Goal: Task Accomplishment & Management: Complete application form

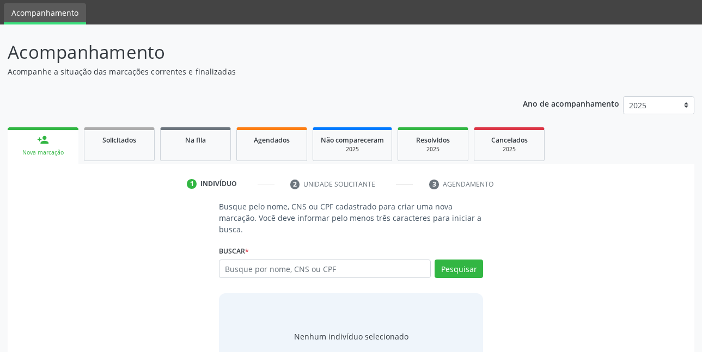
scroll to position [54, 0]
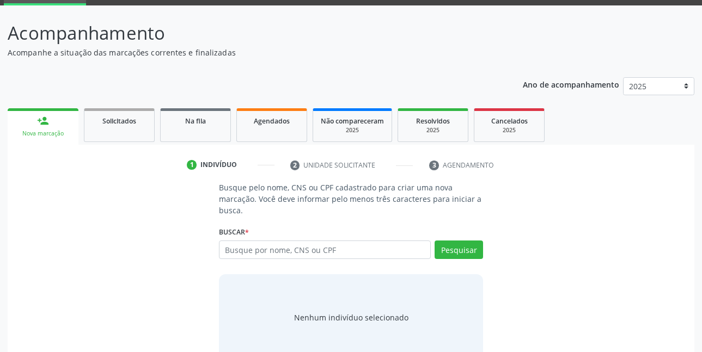
click at [277, 247] on input "text" at bounding box center [325, 250] width 212 height 19
type input "00746852444"
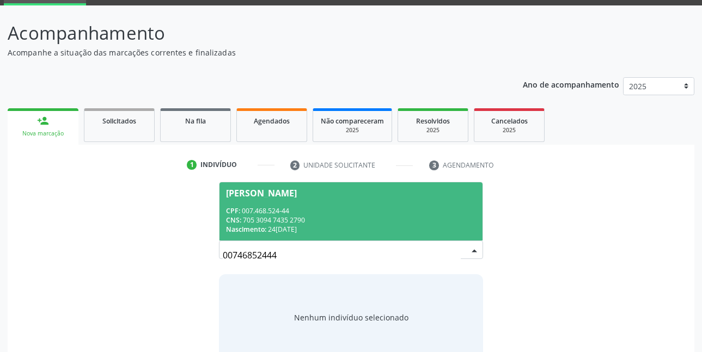
click at [279, 204] on span "[PERSON_NAME] CPF: 007.468.524-44 CNS: 705 3094 7435 2790 Nascimento: 24[DATE]" at bounding box center [351, 211] width 264 height 58
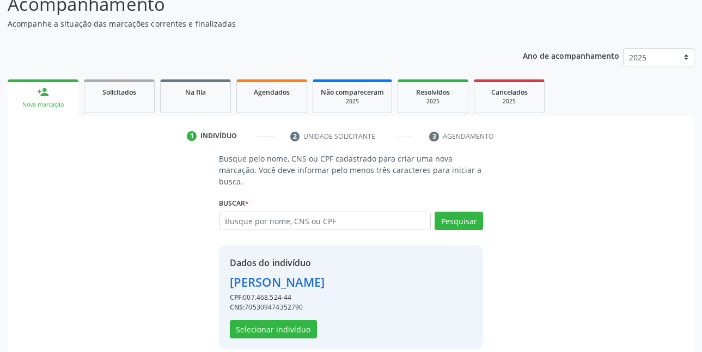
scroll to position [96, 0]
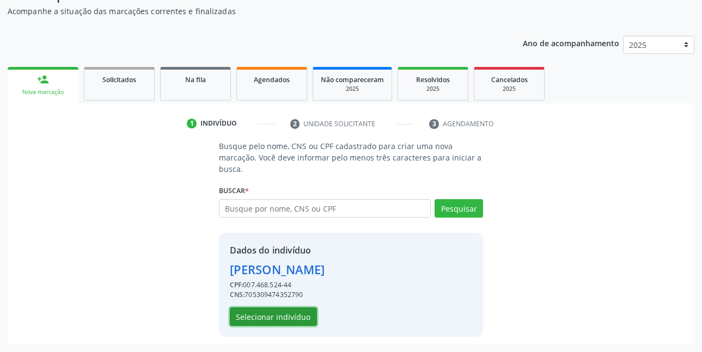
click at [276, 321] on button "Selecionar indivíduo" at bounding box center [273, 317] width 87 height 19
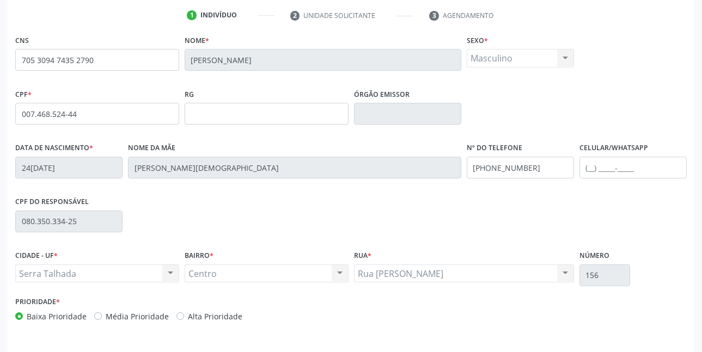
scroll to position [205, 0]
click at [643, 168] on input "text" at bounding box center [632, 167] width 107 height 22
type input "[PHONE_NUMBER]"
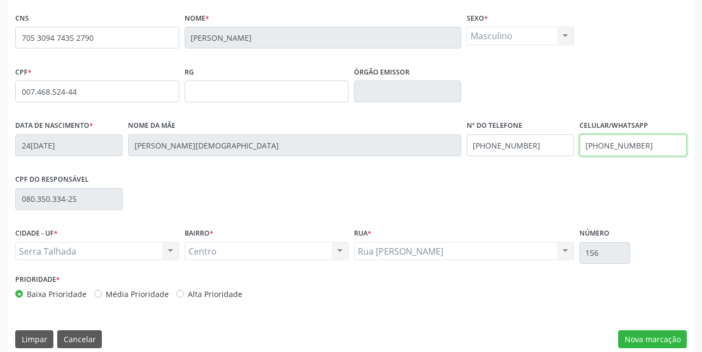
scroll to position [238, 0]
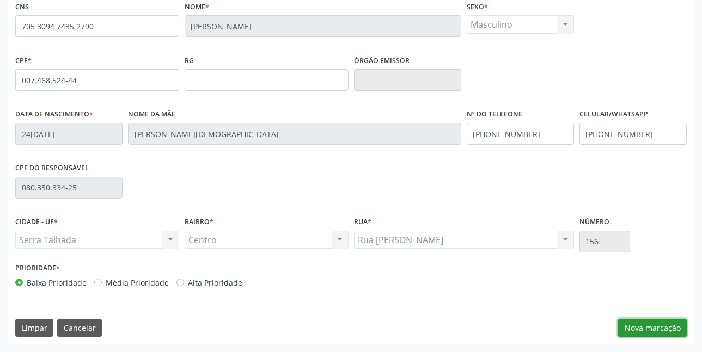
click at [653, 331] on button "Nova marcação" at bounding box center [652, 328] width 69 height 19
click at [0, 0] on button "Próximo" at bounding box center [0, 0] width 0 height 0
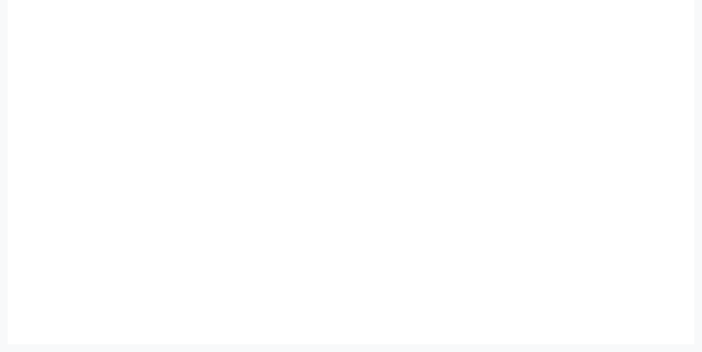
scroll to position [187, 0]
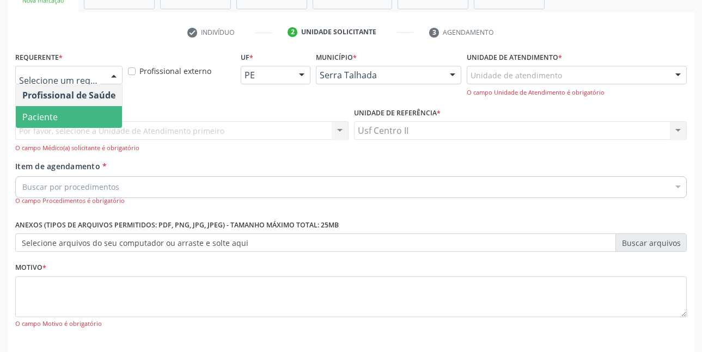
click at [56, 113] on span "Paciente" at bounding box center [39, 117] width 35 height 12
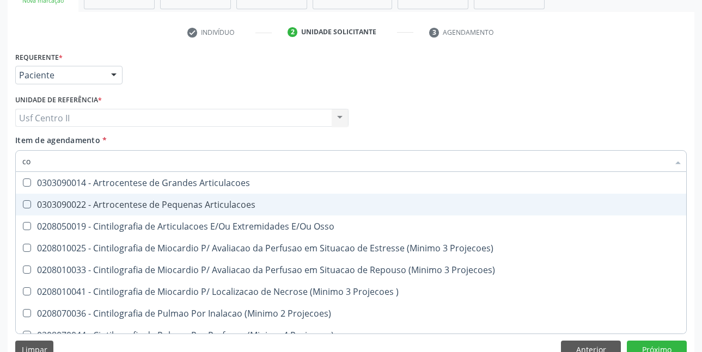
type input "c"
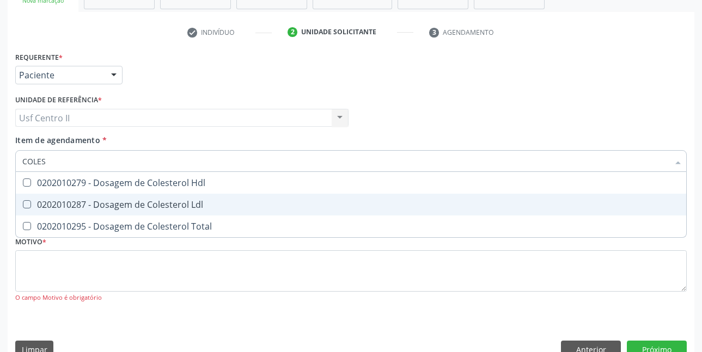
type input "COLEST"
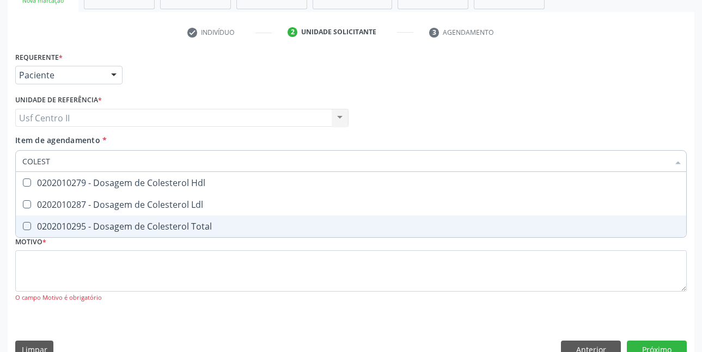
click at [173, 233] on span "0202010295 - Dosagem de Colesterol Total" at bounding box center [351, 227] width 670 height 22
checkbox Total "true"
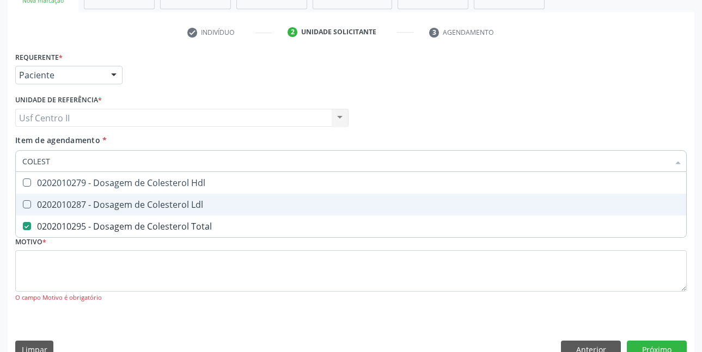
click at [176, 207] on div "0202010287 - Dosagem de Colesterol Ldl" at bounding box center [350, 204] width 657 height 9
checkbox Ldl "true"
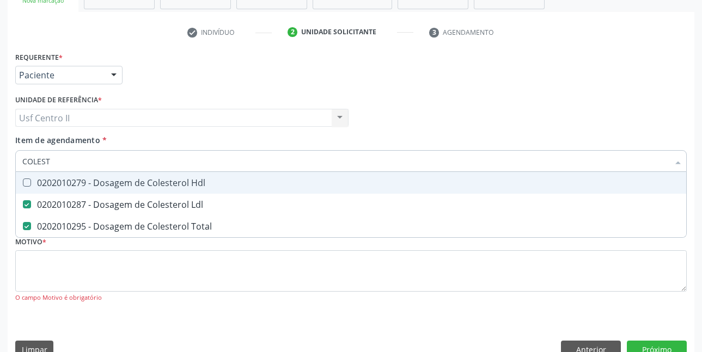
click at [180, 181] on div "0202010279 - Dosagem de Colesterol Hdl" at bounding box center [350, 183] width 657 height 9
checkbox Hdl "true"
type input "COLE"
checkbox Hdl "false"
checkbox Ldl "false"
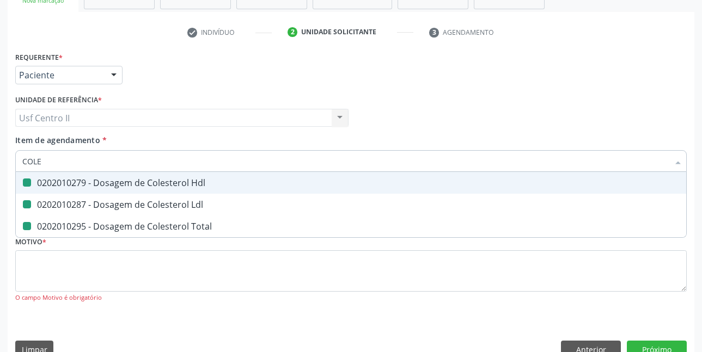
checkbox Total "false"
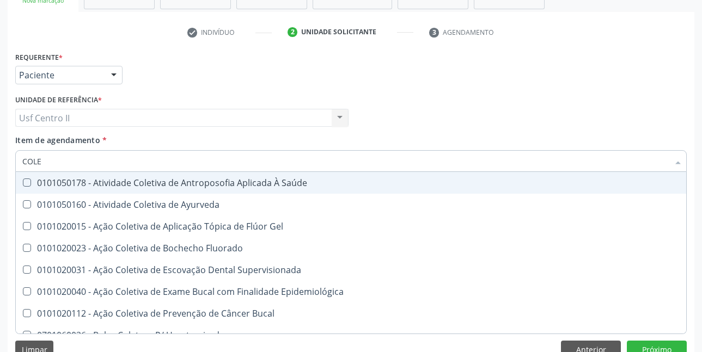
type input "COL"
checkbox Hdl "false"
checkbox Ldl "false"
checkbox Total "false"
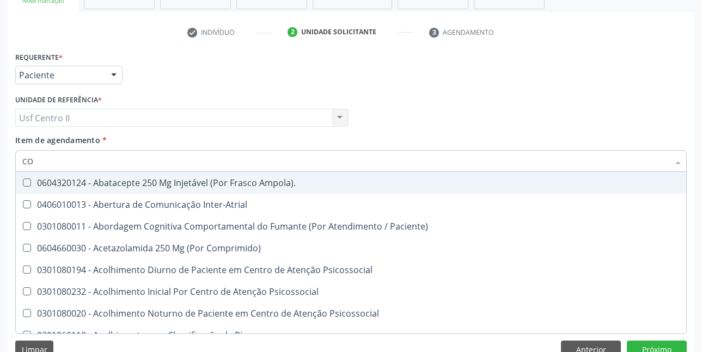
type input "C"
checkbox Hdl "false"
checkbox Ldl "false"
checkbox Total "false"
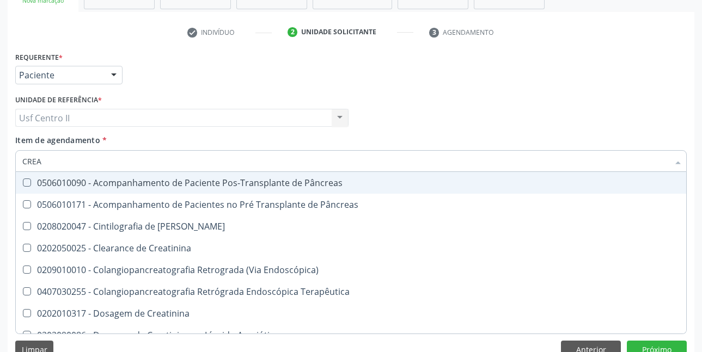
type input "CREAT"
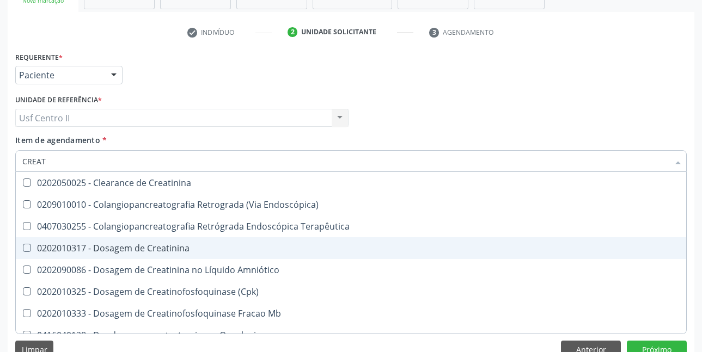
click at [181, 247] on div "0202010317 - Dosagem de Creatinina" at bounding box center [350, 248] width 657 height 9
checkbox Creatinina "true"
type input "CREA"
checkbox Creatinina "false"
checkbox Mb "true"
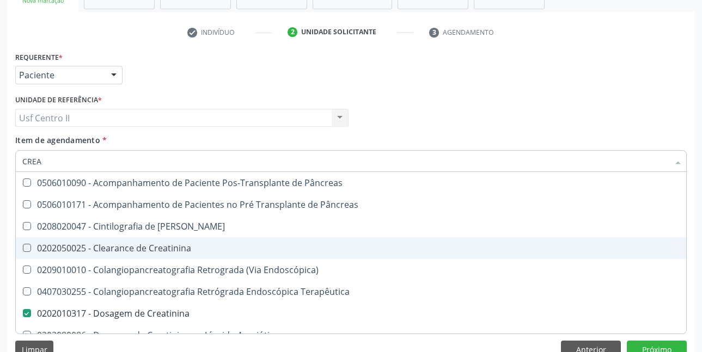
type input "CRE"
checkbox Creatinina "false"
checkbox Oncologia "true"
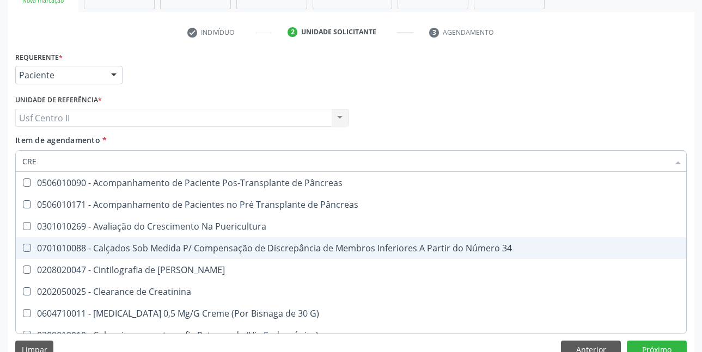
type input "CR"
checkbox Creatinina "false"
type input "C"
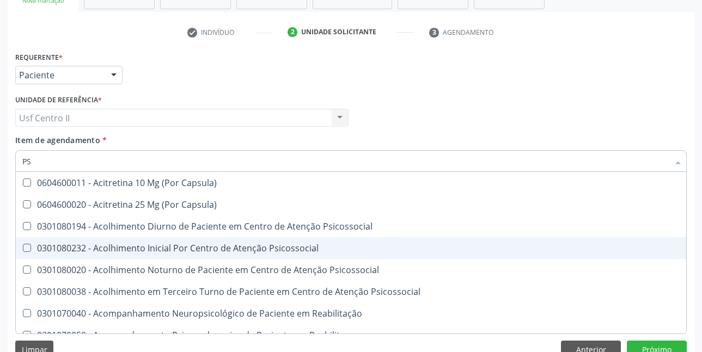
type input "PSA"
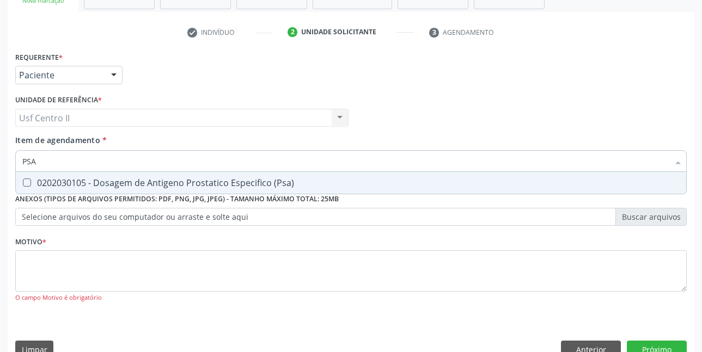
click at [89, 181] on div "0202030105 - Dosagem de Antigeno Prostatico Especifico (Psa)" at bounding box center [350, 183] width 657 height 9
checkbox \(Psa\) "true"
type input "PS"
checkbox \(Psa\) "false"
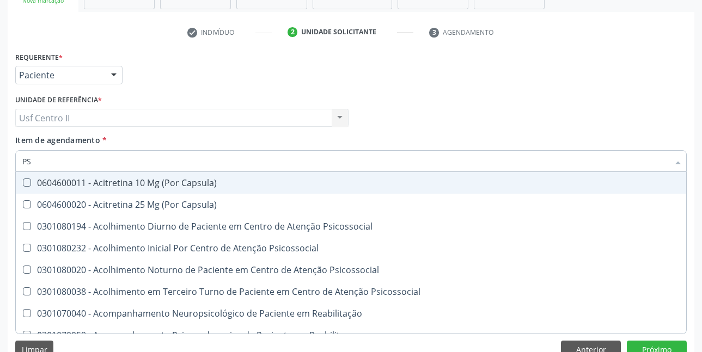
type input "P"
checkbox \(Psa\) "false"
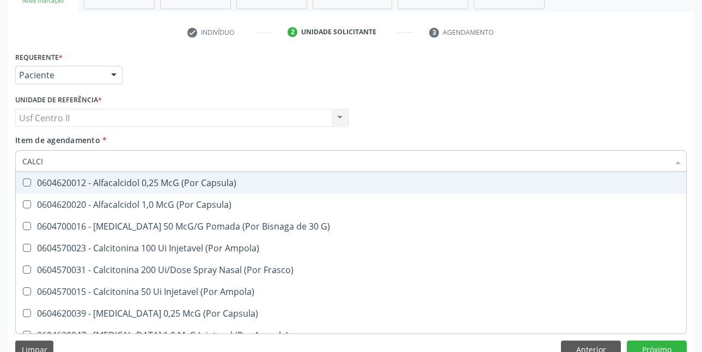
type input "CALCIO"
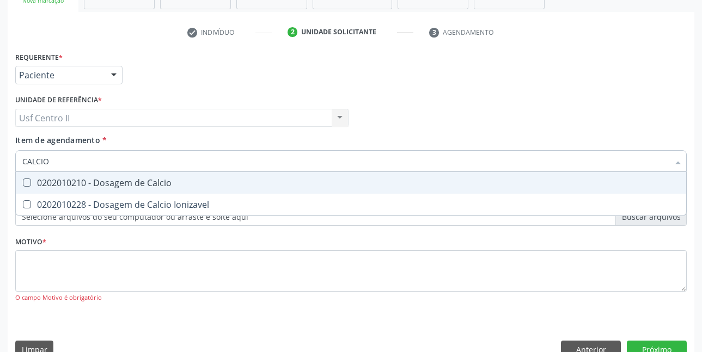
click at [89, 181] on div "0202010210 - Dosagem de Calcio" at bounding box center [350, 183] width 657 height 9
checkbox Calcio "true"
type input "CALCI"
checkbox Calcio "false"
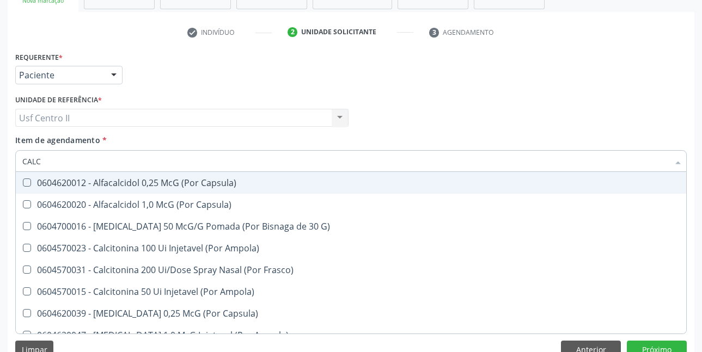
type input "CAL"
checkbox Calcio "false"
type input "C"
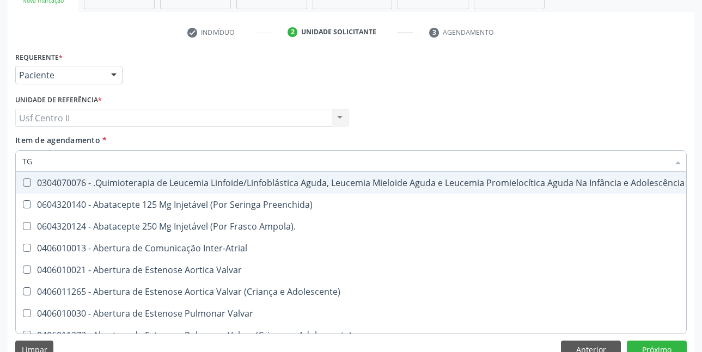
type input "TGO"
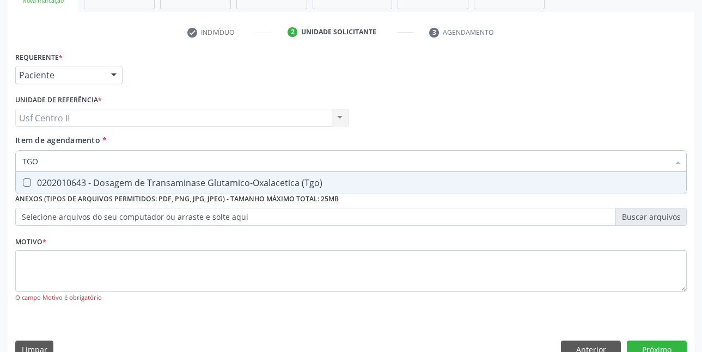
click at [89, 181] on div "0202010643 - Dosagem de Transaminase Glutamico-Oxalacetica (Tgo)" at bounding box center [350, 183] width 657 height 9
checkbox \(Tgo\) "true"
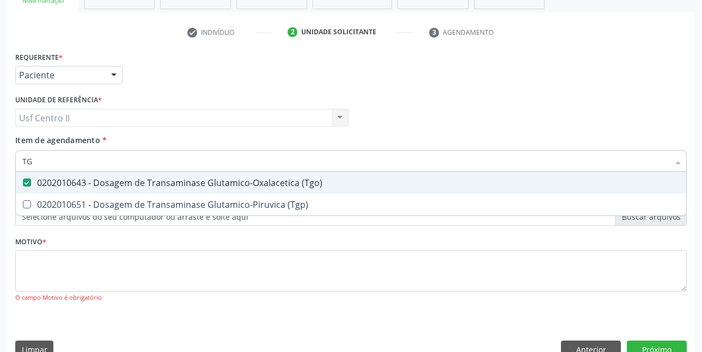
type input "TGP"
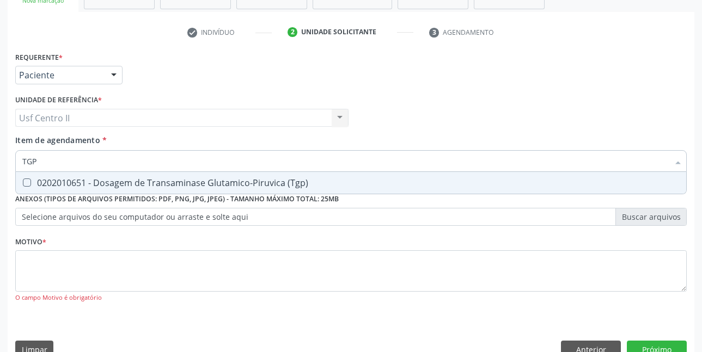
click at [89, 181] on div "0202010651 - Dosagem de Transaminase Glutamico-Piruvica (Tgp)" at bounding box center [350, 183] width 657 height 9
checkbox \(Tgp\) "true"
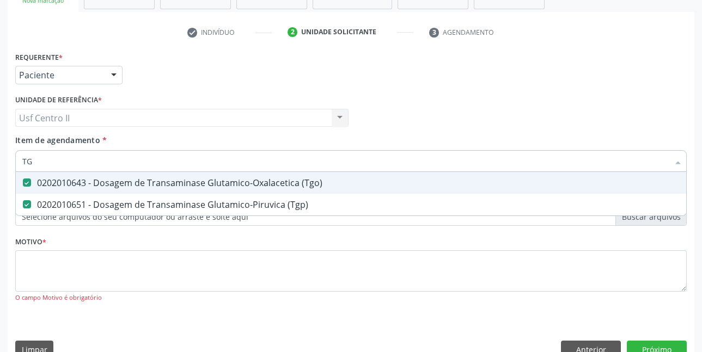
type input "T"
checkbox \(Tgo\) "false"
checkbox \(Tgp\) "false"
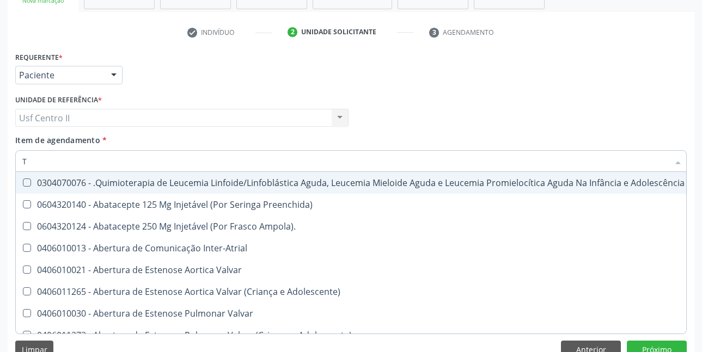
type input "TR"
checkbox Visual "true"
checkbox Primária "true"
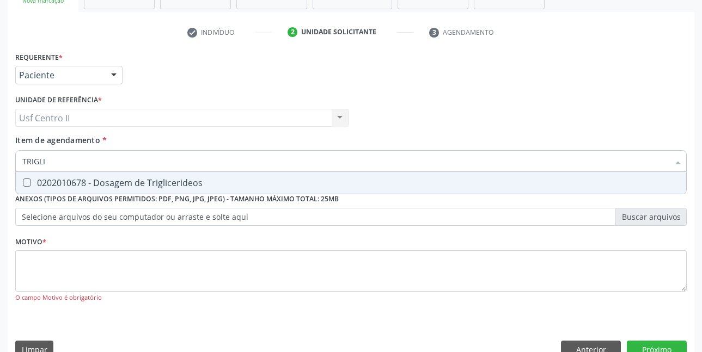
type input "TRIGLIC"
click at [89, 181] on div "0202010678 - Dosagem de Triglicerideos" at bounding box center [350, 183] width 657 height 9
checkbox Triglicerideos "true"
type input "TRI"
checkbox Triglicerideos "false"
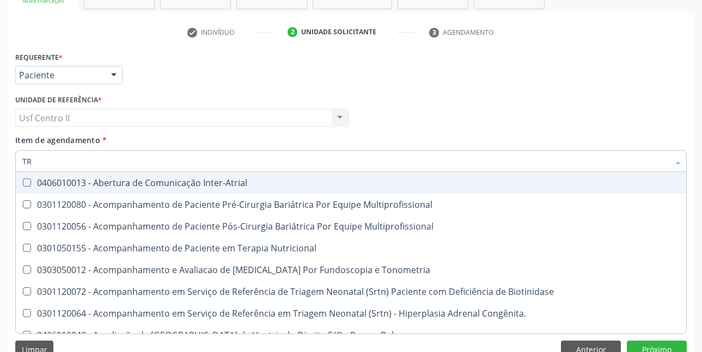
type input "T"
checkbox Triglicerideos "false"
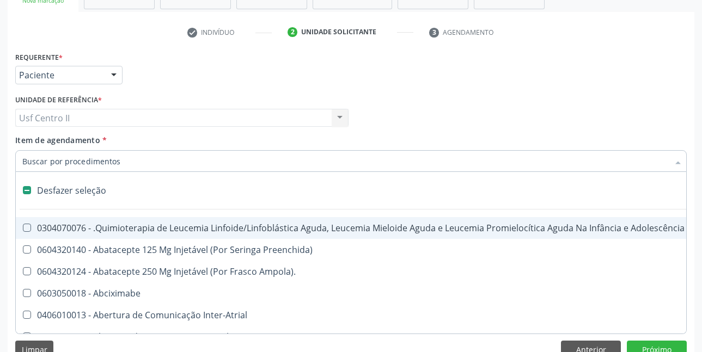
type input "U"
checkbox Colecistectomia "true"
checkbox Doadora\) "true"
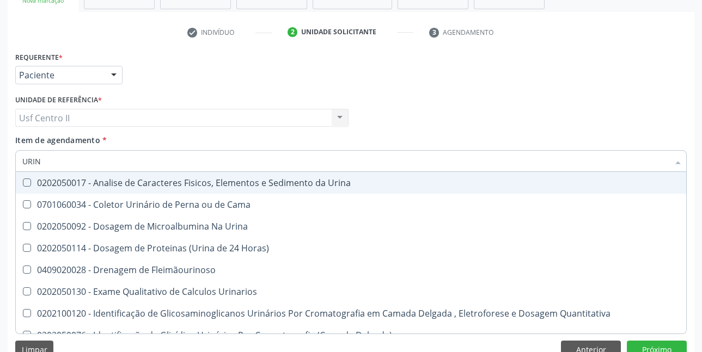
type input "URINA"
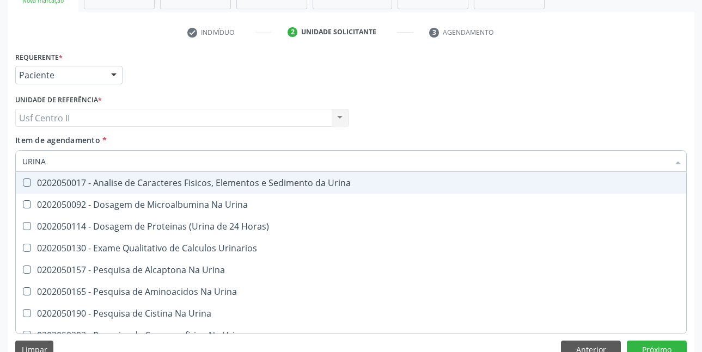
click at [89, 181] on div "0202050017 - Analise de Caracteres Fisicos, Elementos e Sedimento da Urina" at bounding box center [350, 183] width 657 height 9
checkbox Urina "true"
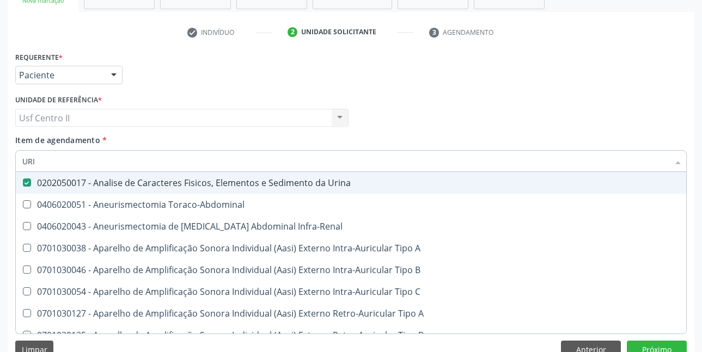
type input "UR"
checkbox Urina "false"
checkbox Cônica "true"
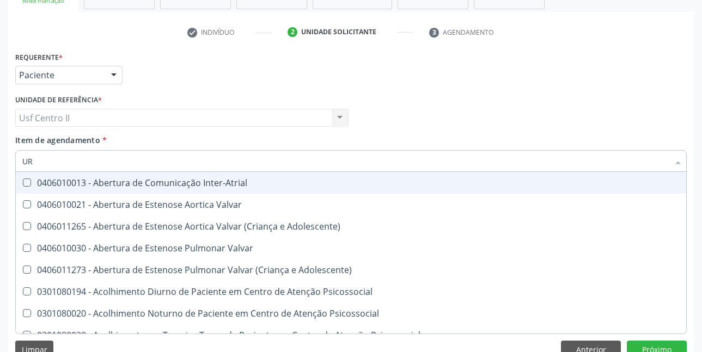
type input "URE"
checkbox Urina "false"
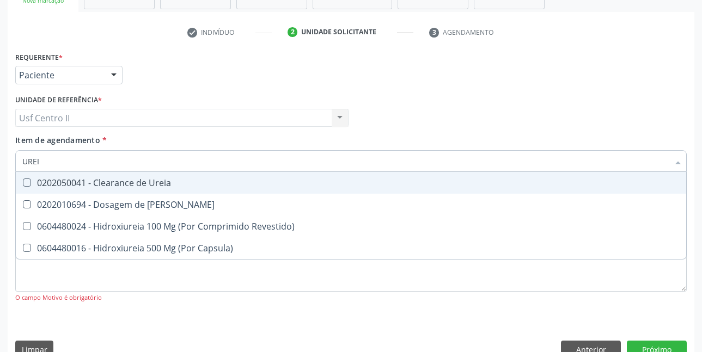
type input "UREIA"
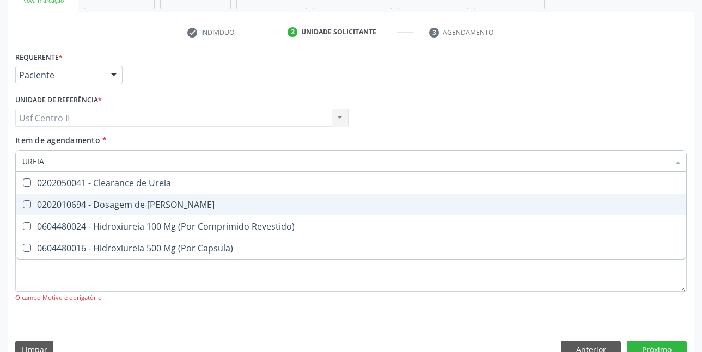
click at [102, 207] on div "0202010694 - Dosagem de [PERSON_NAME]" at bounding box center [350, 204] width 657 height 9
checkbox Ureia "true"
type input "URE"
checkbox Ureia "false"
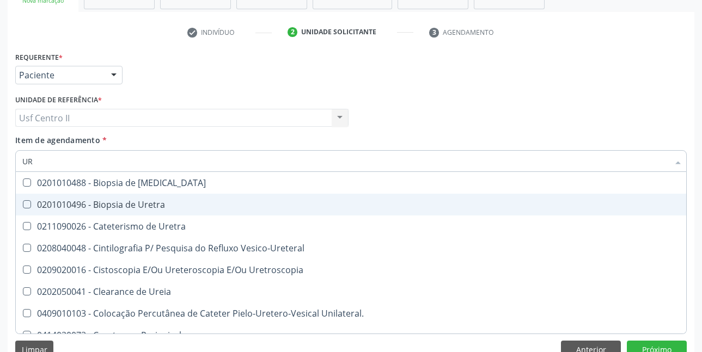
type input "U"
checkbox Ureia "false"
checkbox Peri-Uretral "false"
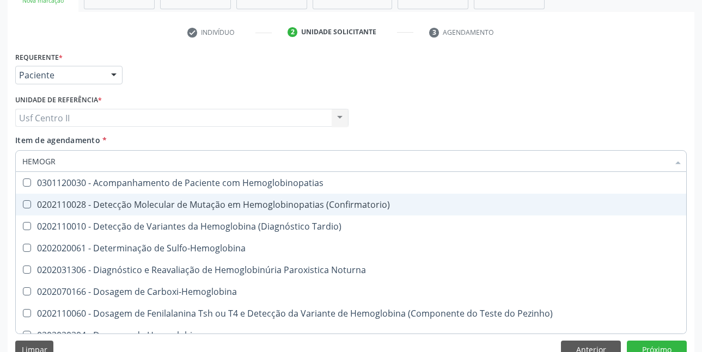
type input "HEMOGRA"
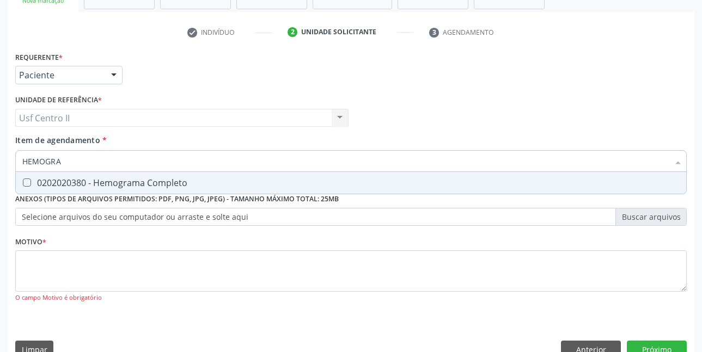
click at [125, 181] on div "0202020380 - Hemograma Completo" at bounding box center [350, 183] width 657 height 9
checkbox Completo "true"
type input "HEMOG"
checkbox Completo "false"
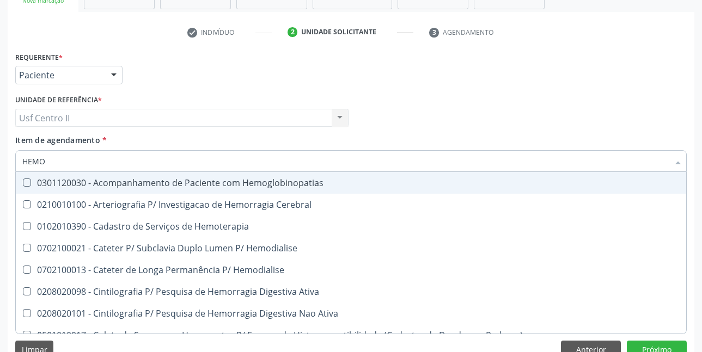
type input "HEM"
checkbox Completo "false"
checkbox Elástica "true"
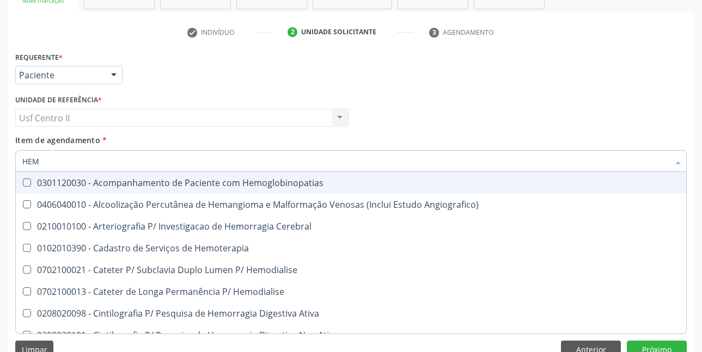
type input "HE"
checkbox Completo "false"
checkbox Orgaos "true"
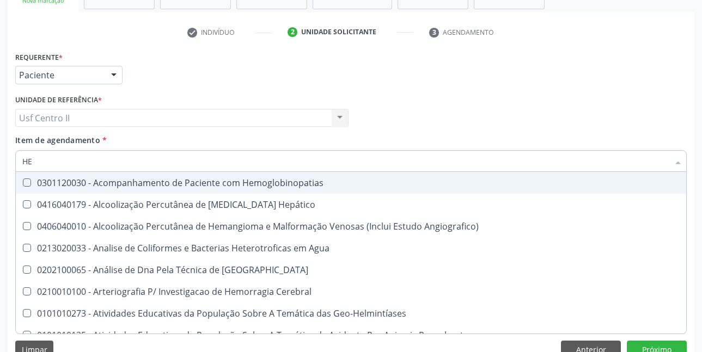
type input "H"
checkbox Completo "false"
checkbox Folheto "true"
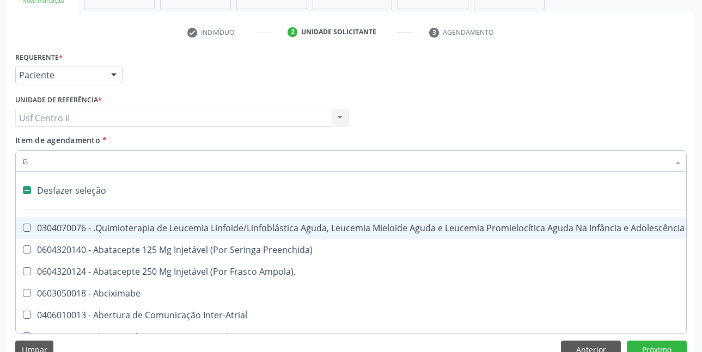
type input "GL"
checkbox Terapeutica\) "true"
checkbox Nutricional "true"
checkbox Bloco "true"
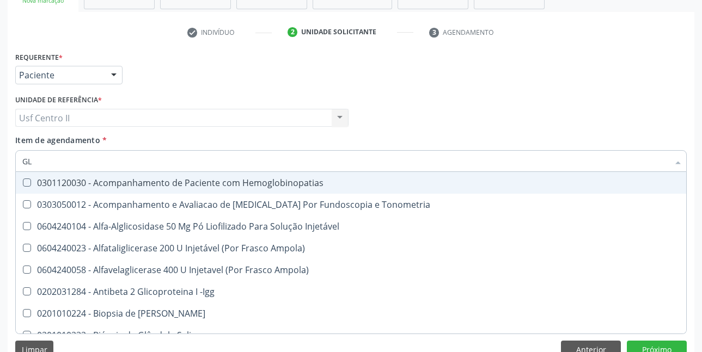
type input "GLI"
checkbox Glomerular "true"
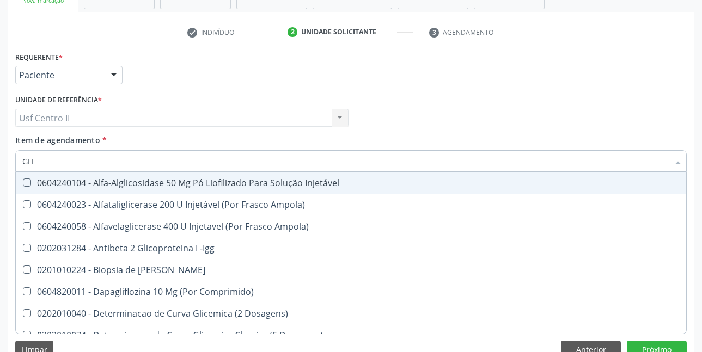
type input "GLIC"
checkbox Derrames "true"
checkbox Triglicerideos "false"
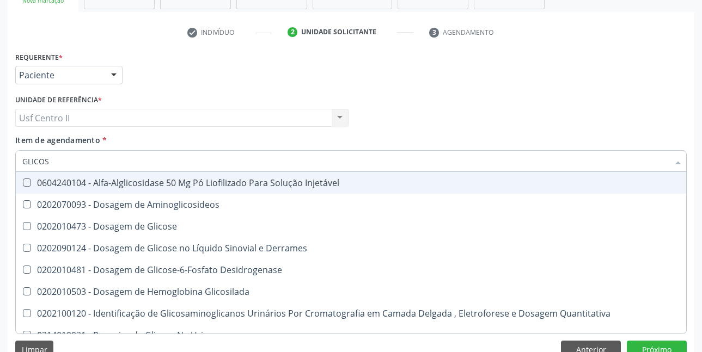
type input "GLICOSI"
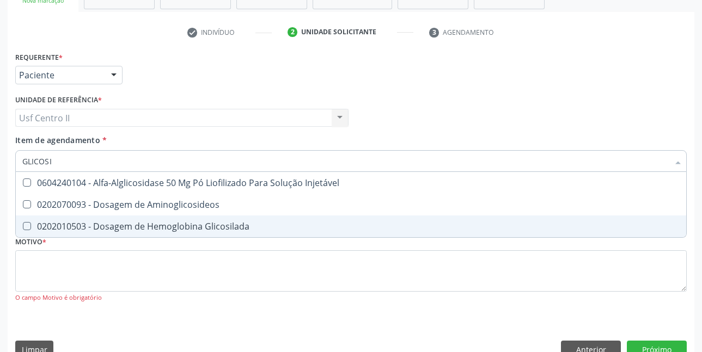
click at [157, 222] on div "0202010503 - Dosagem de Hemoglobina Glicosilada" at bounding box center [350, 226] width 657 height 9
checkbox Glicosilada "true"
click at [548, 54] on div "Requerente * Paciente Profissional de Saúde Paciente Nenhum resultado encontrad…" at bounding box center [351, 70] width 677 height 42
checkbox Aminoglicosideos "true"
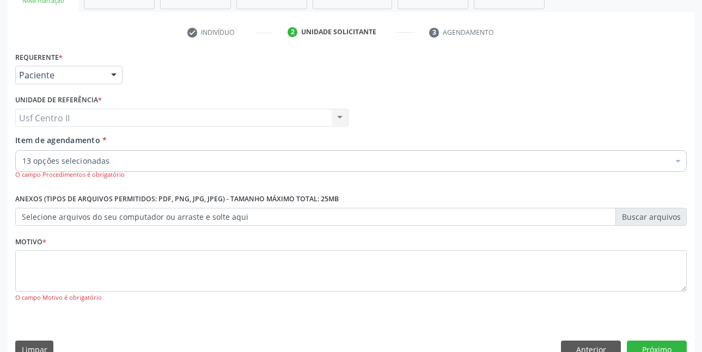
click at [579, 58] on div "Requerente * Paciente Profissional de Saúde Paciente Nenhum resultado encontrad…" at bounding box center [351, 70] width 677 height 42
click at [627, 101] on div "Profissional Solicitante Por favor, selecione a Unidade de Atendimento primeiro…" at bounding box center [351, 113] width 677 height 42
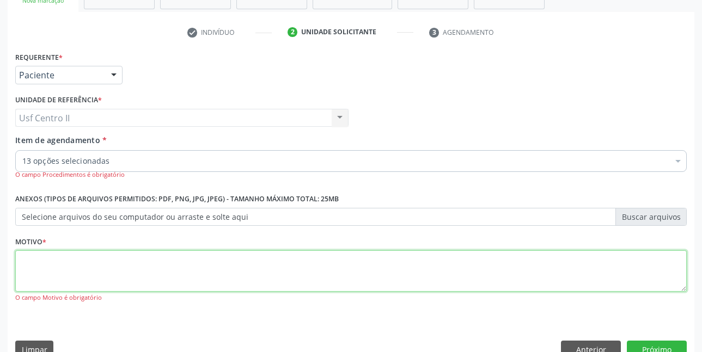
click at [222, 265] on textarea at bounding box center [350, 270] width 671 height 41
type textarea "."
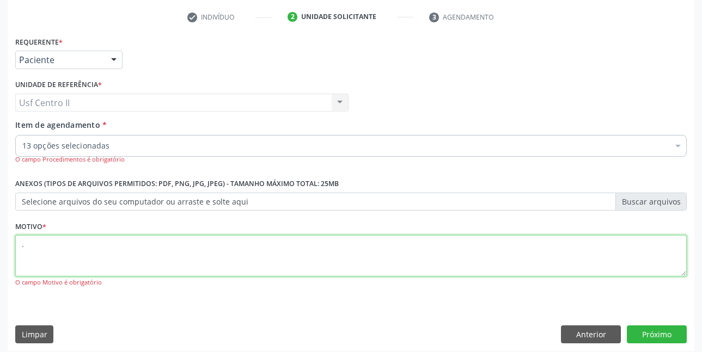
scroll to position [209, 0]
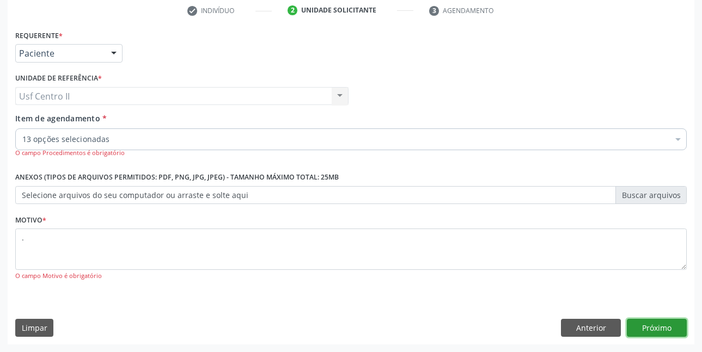
click at [669, 328] on button "Próximo" at bounding box center [657, 328] width 60 height 19
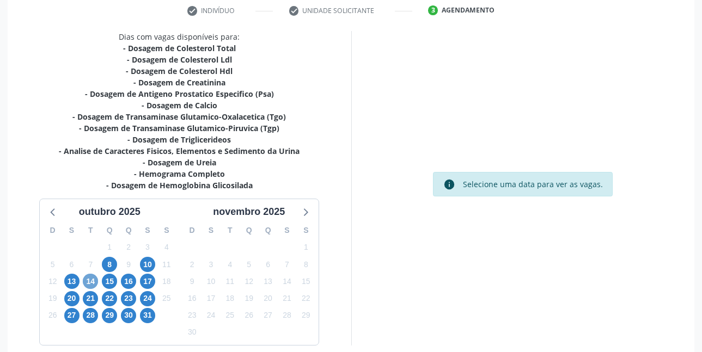
click at [91, 280] on span "14" at bounding box center [90, 281] width 15 height 15
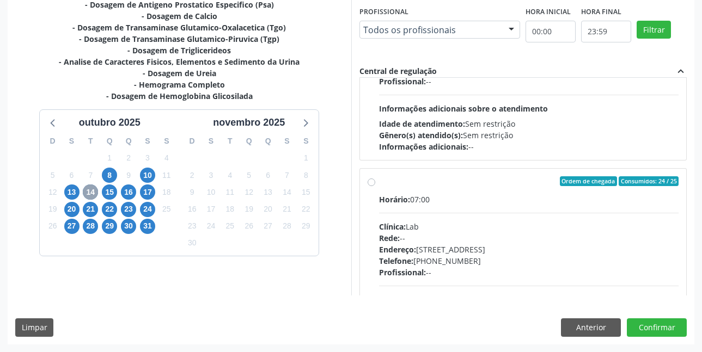
scroll to position [327, 0]
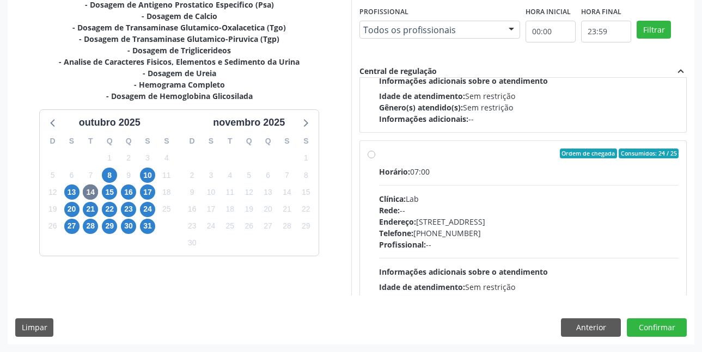
click at [379, 154] on label "Ordem de chegada Consumidos: 24 / 25 Horário: 07:00 Clínica: Lab Rede: -- Ender…" at bounding box center [529, 232] width 300 height 167
click at [372, 154] on input "Ordem de chegada Consumidos: 24 / 25 Horário: 07:00 Clínica: Lab Rede: -- Ender…" at bounding box center [372, 154] width 8 height 10
click at [379, 154] on label "Ordem de chegada Consumidos: 24 / 25 Horário: 07:00 Clínica: Lab Rede: -- Ender…" at bounding box center [529, 232] width 300 height 167
click at [372, 154] on input "Ordem de chegada Consumidos: 24 / 25 Horário: 07:00 Clínica: Lab Rede: -- Ender…" at bounding box center [372, 154] width 8 height 10
radio input "true"
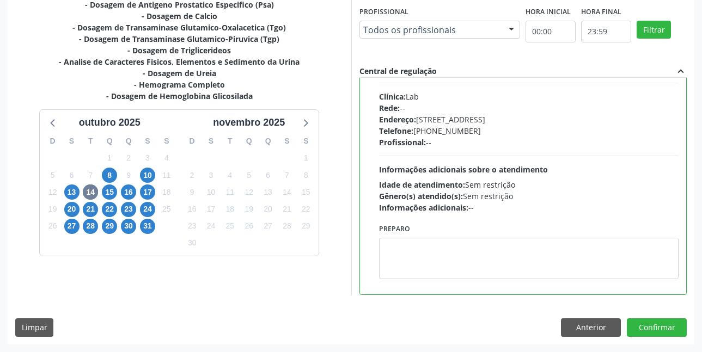
scroll to position [436, 0]
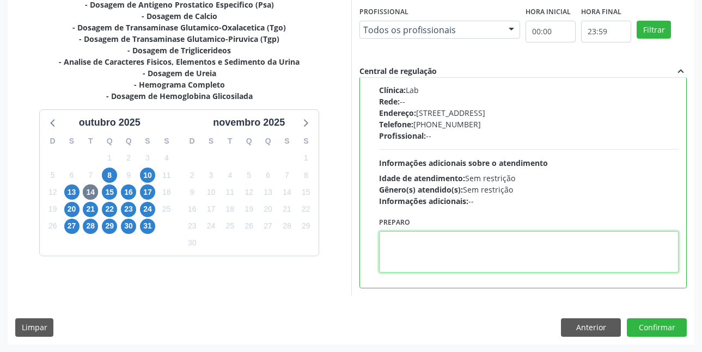
click at [486, 247] on textarea at bounding box center [529, 251] width 300 height 41
type textarea "o"
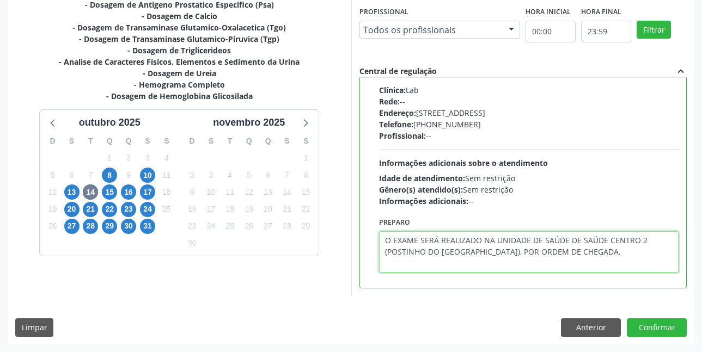
click at [605, 240] on textarea "O EXAME SERÁ REALIZADO NA UNIDADE DE SAÚDE DE SAÚDE CENTRO 2 (POSTINHO DO [GEOG…" at bounding box center [529, 251] width 300 height 41
type textarea "O EXAME SERÁ REALIZADO NA UNIDADE DE SAÚDE CENTRO 2 (POSTINHO DO [GEOGRAPHIC_DA…"
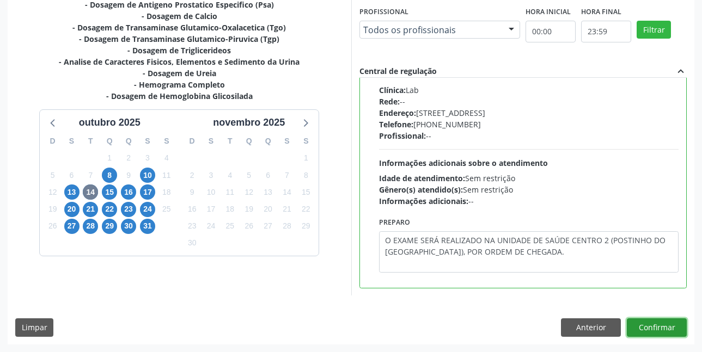
click at [653, 325] on button "Confirmar" at bounding box center [657, 328] width 60 height 19
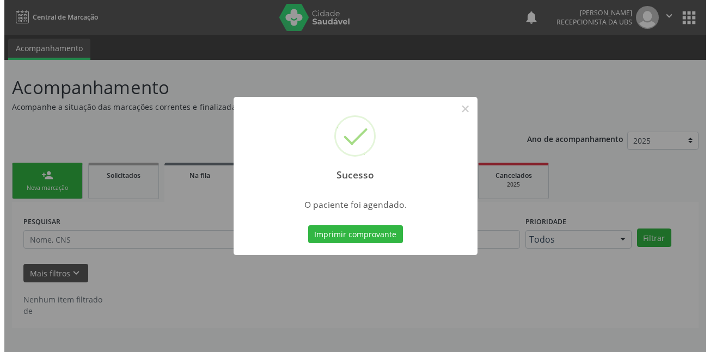
scroll to position [0, 0]
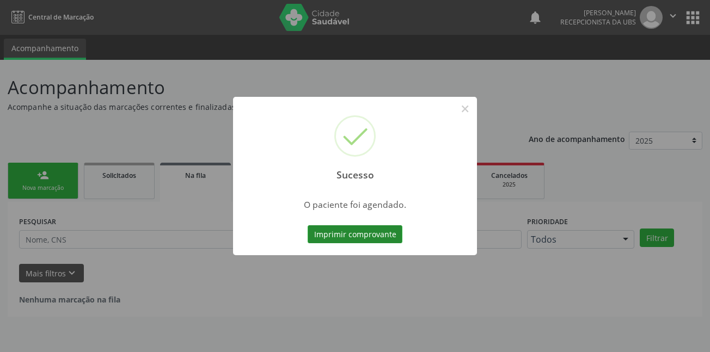
click at [384, 230] on button "Imprimir comprovante" at bounding box center [355, 234] width 95 height 19
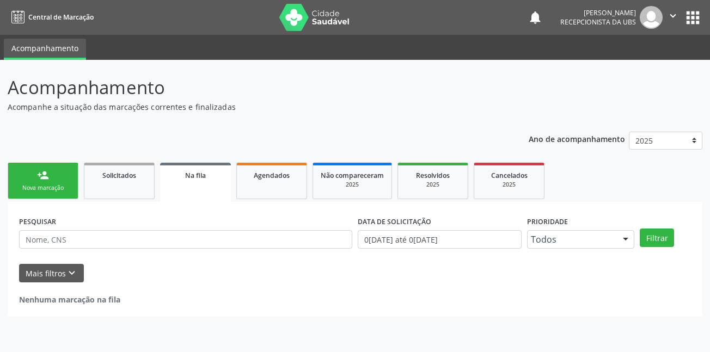
click at [394, 114] on div "Acompanhamento Acompanhe a situação das marcações correntes e finalizadas Relat…" at bounding box center [355, 195] width 695 height 243
click at [670, 13] on icon "" at bounding box center [673, 16] width 12 height 12
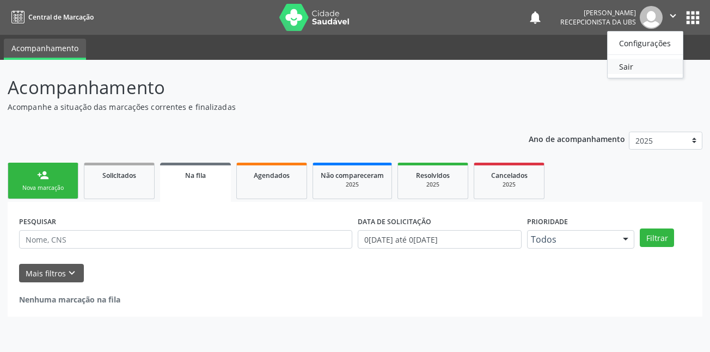
click at [639, 65] on link "Sair" at bounding box center [645, 66] width 75 height 15
